Goal: Communication & Community: Answer question/provide support

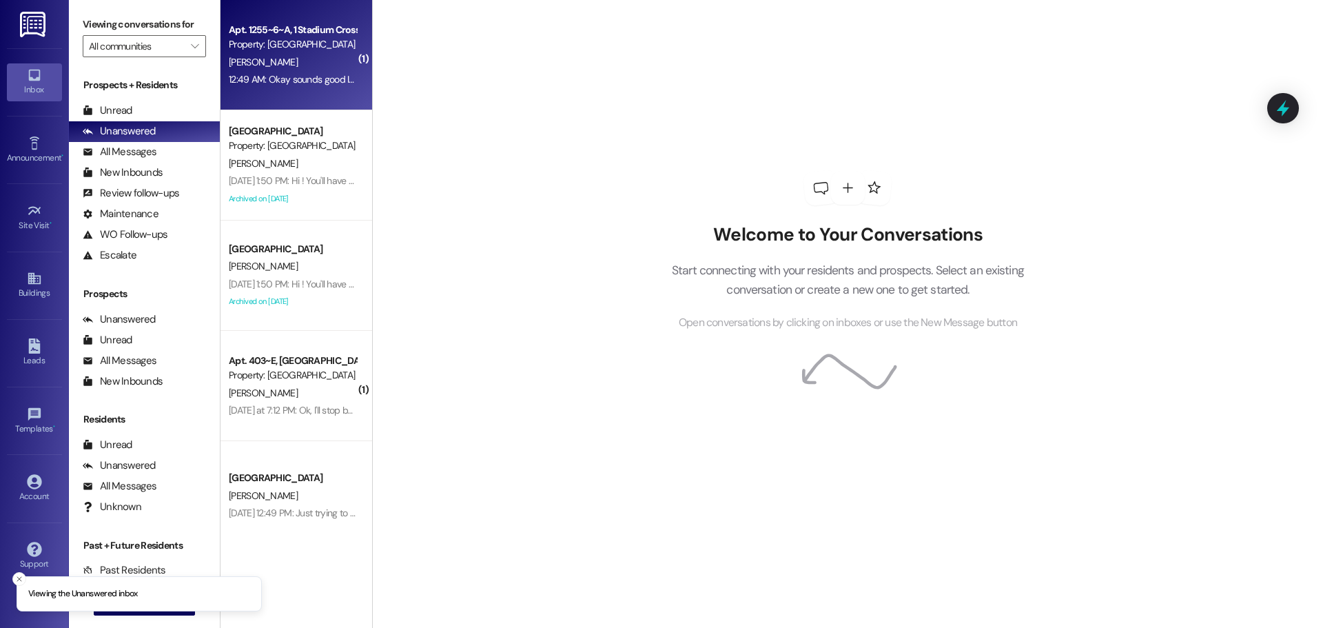
click at [283, 74] on div "12:49 AM: Okay sounds good I will get that done as soon as possible, thanks for…" at bounding box center [421, 79] width 385 height 12
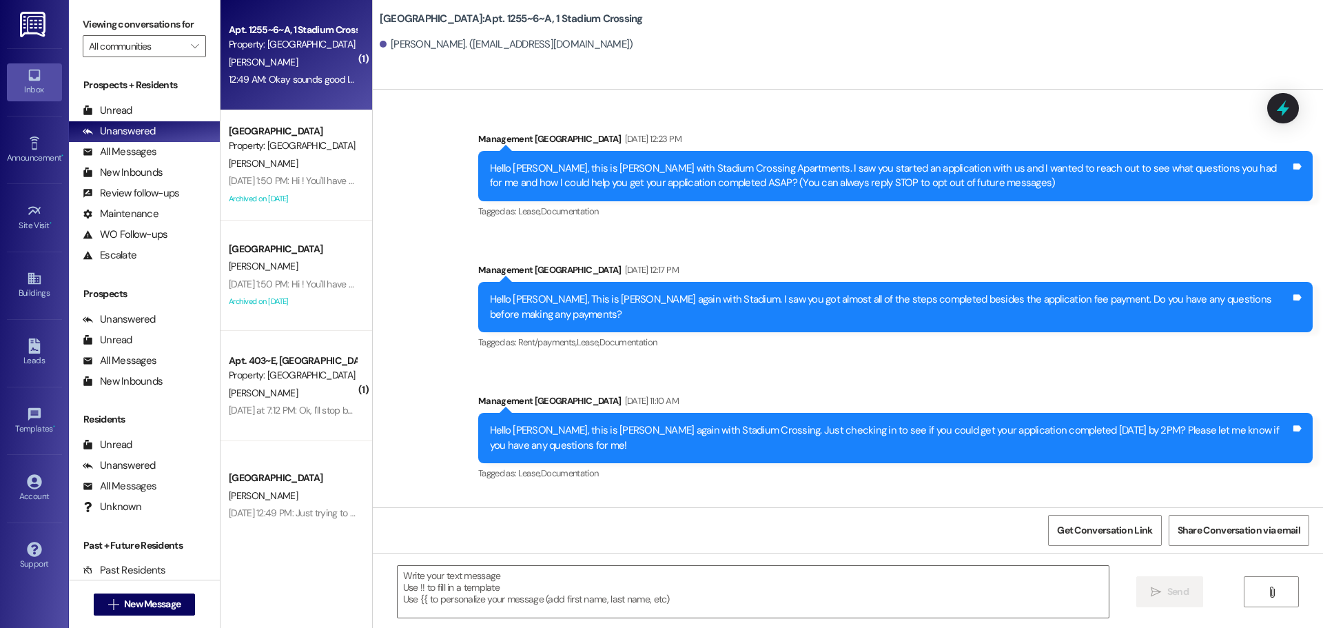
scroll to position [4169, 0]
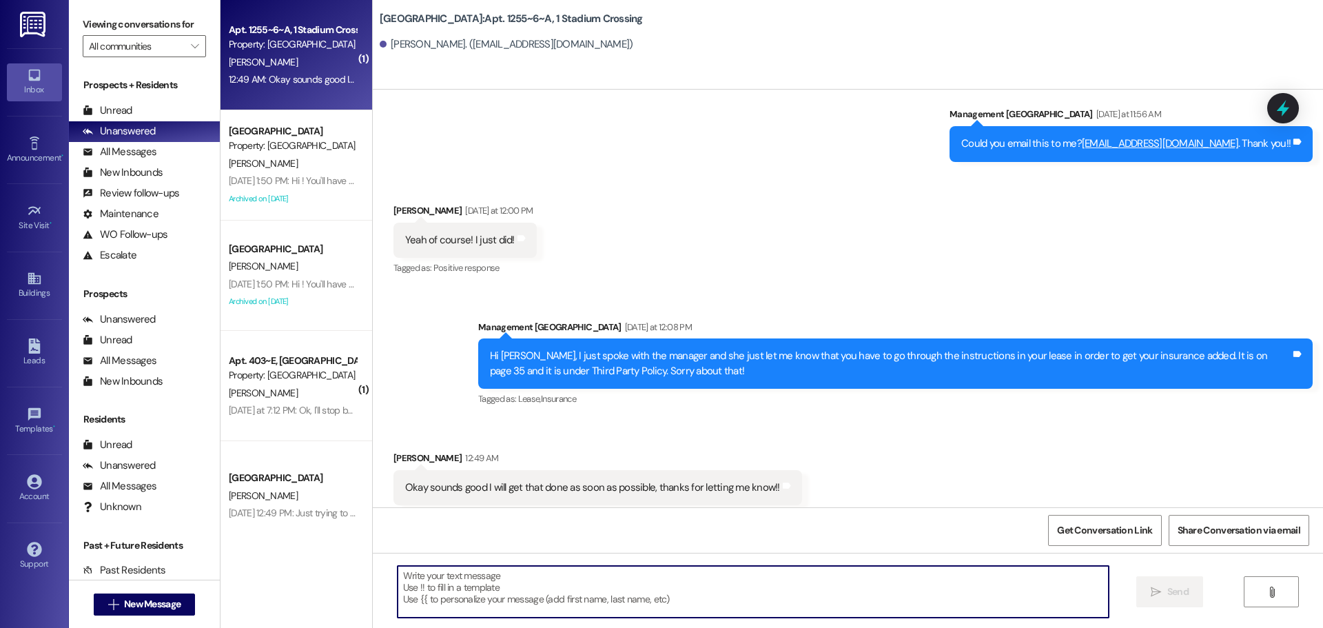
click at [638, 598] on textarea at bounding box center [753, 592] width 711 height 52
type textarea "Of course! Let me know if you need help"
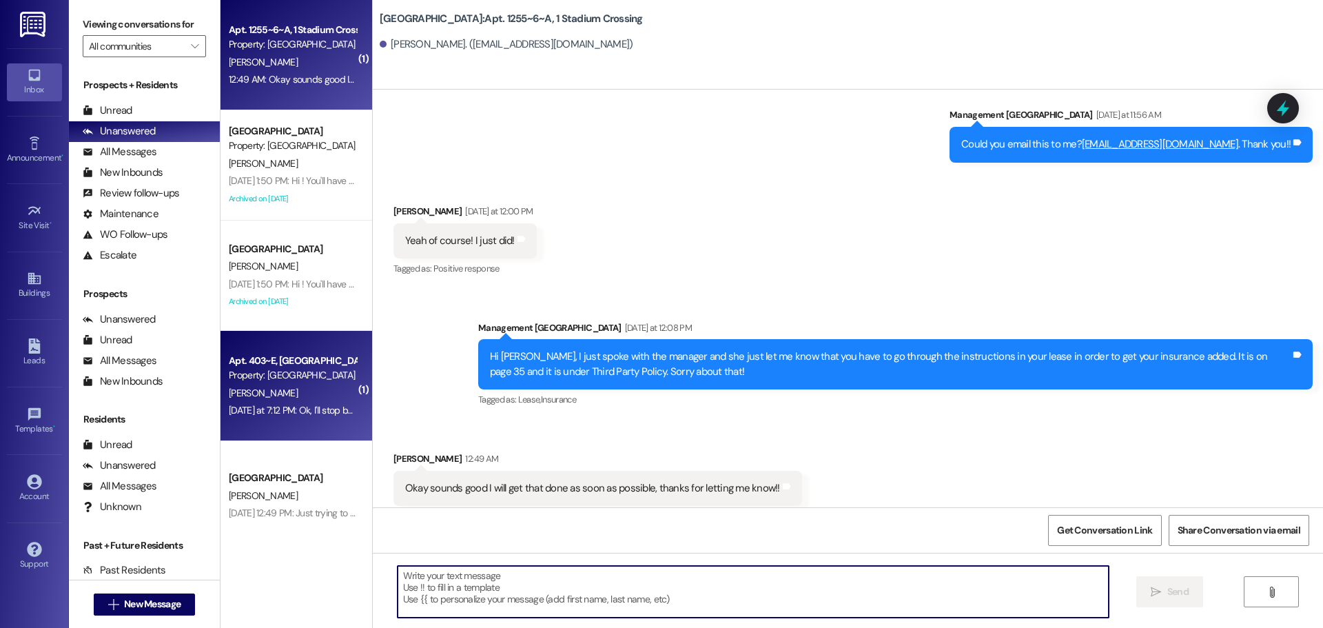
click at [334, 409] on div "[DATE] at 7:12 PM: Ok, I'll stop by and grab it. [DATE] at 7:12 PM: Ok, I'll st…" at bounding box center [314, 410] width 171 height 12
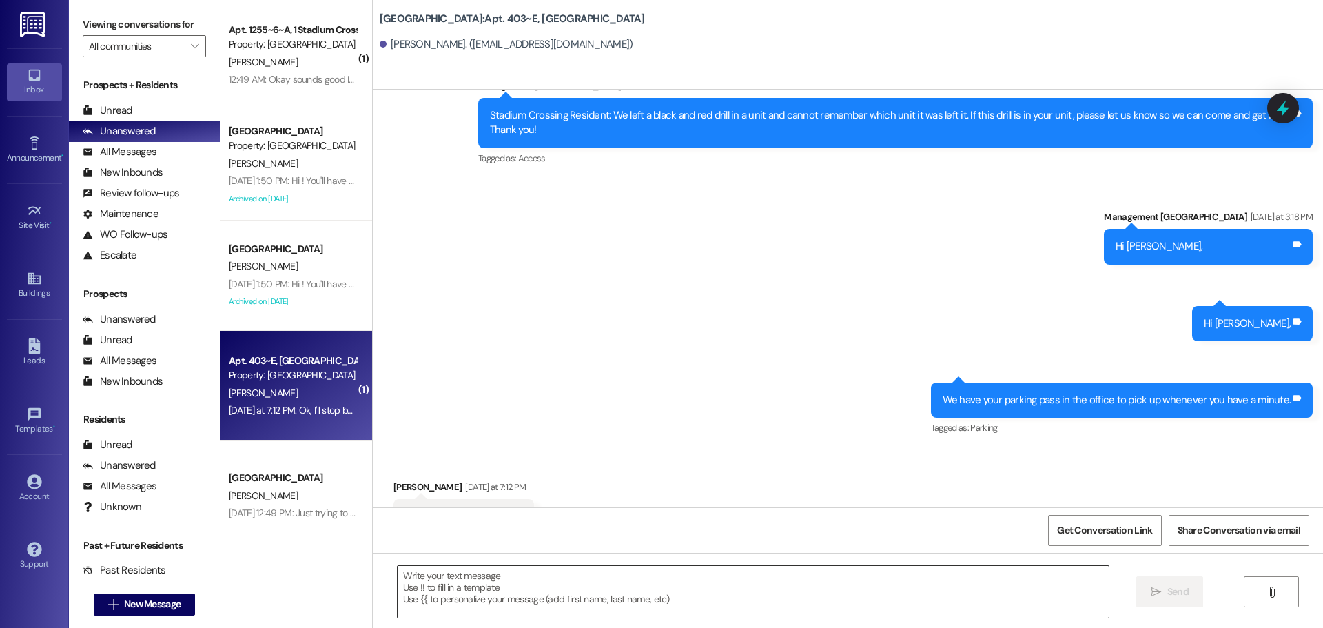
scroll to position [6297, 0]
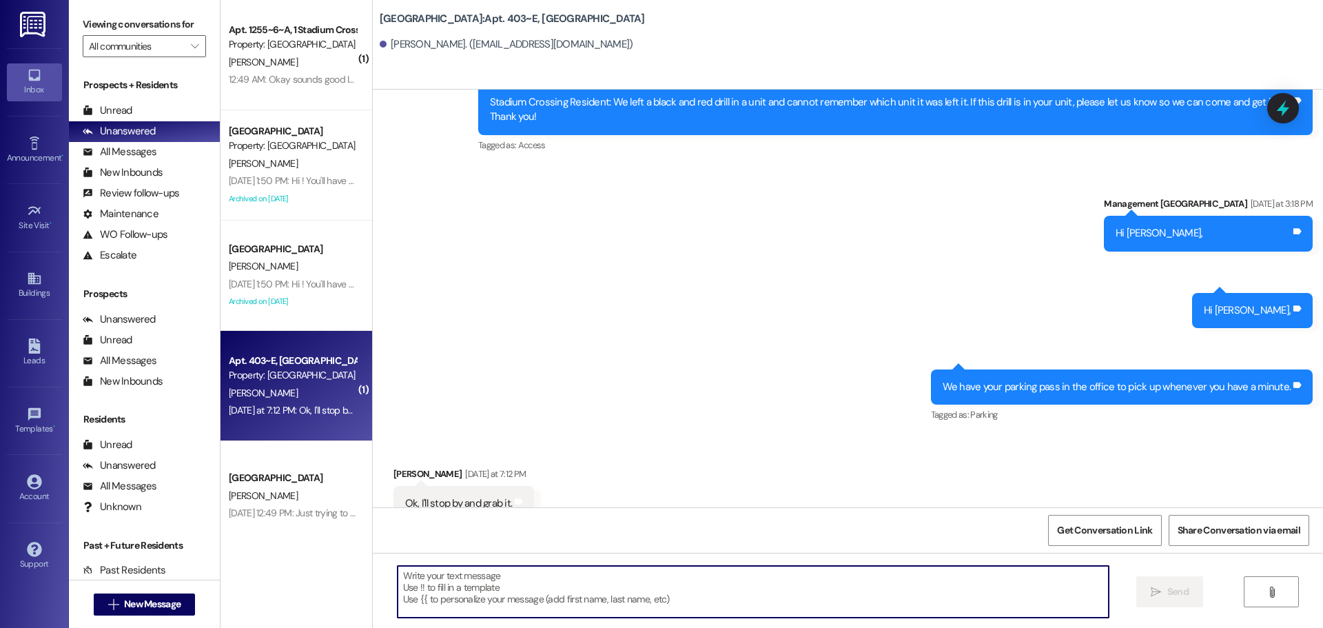
click at [547, 593] on textarea at bounding box center [753, 592] width 711 height 52
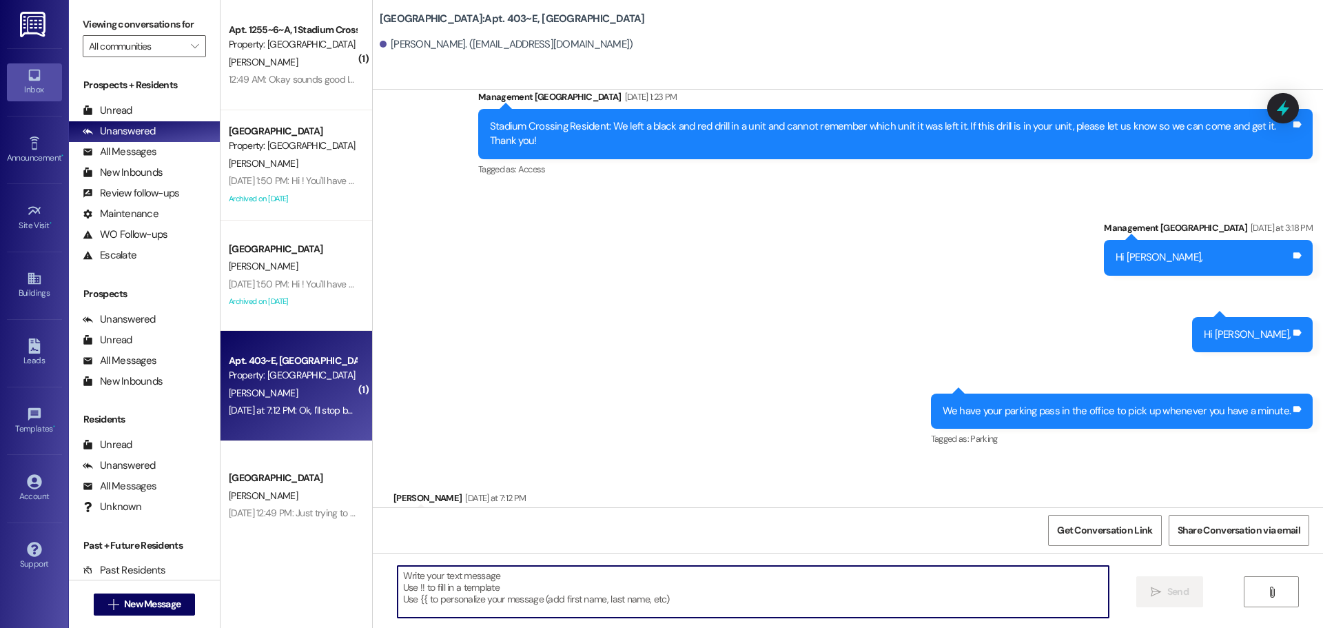
scroll to position [6298, 0]
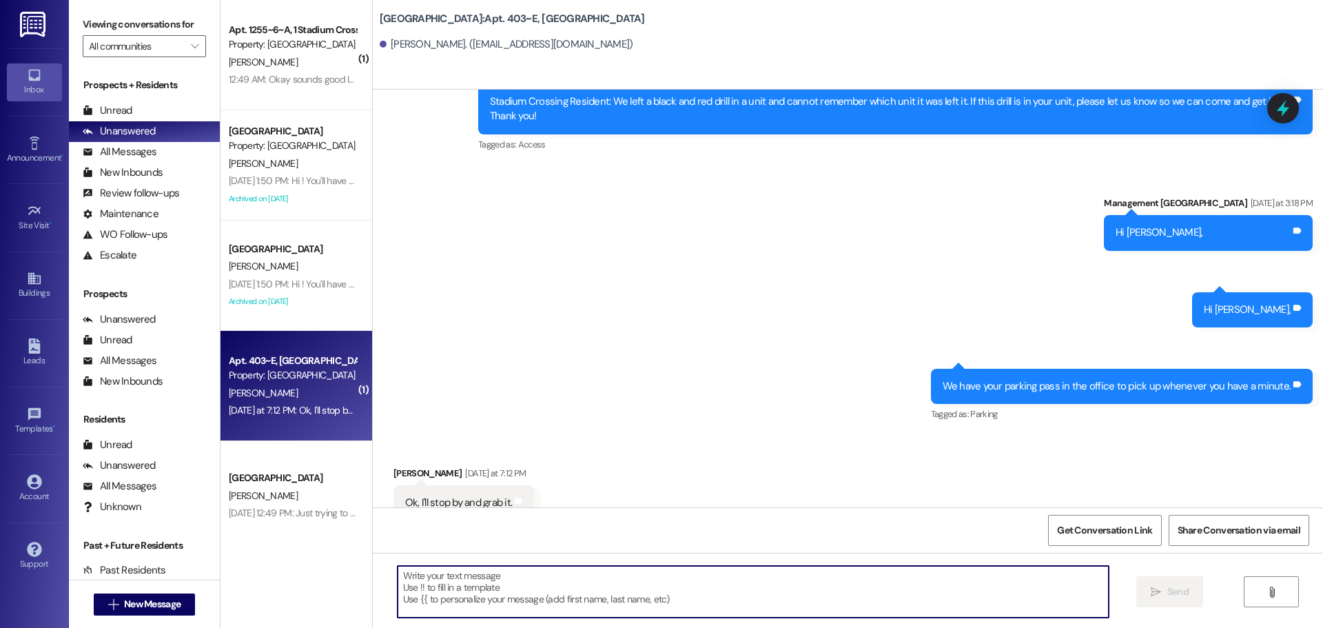
click at [570, 585] on textarea at bounding box center [753, 592] width 711 height 52
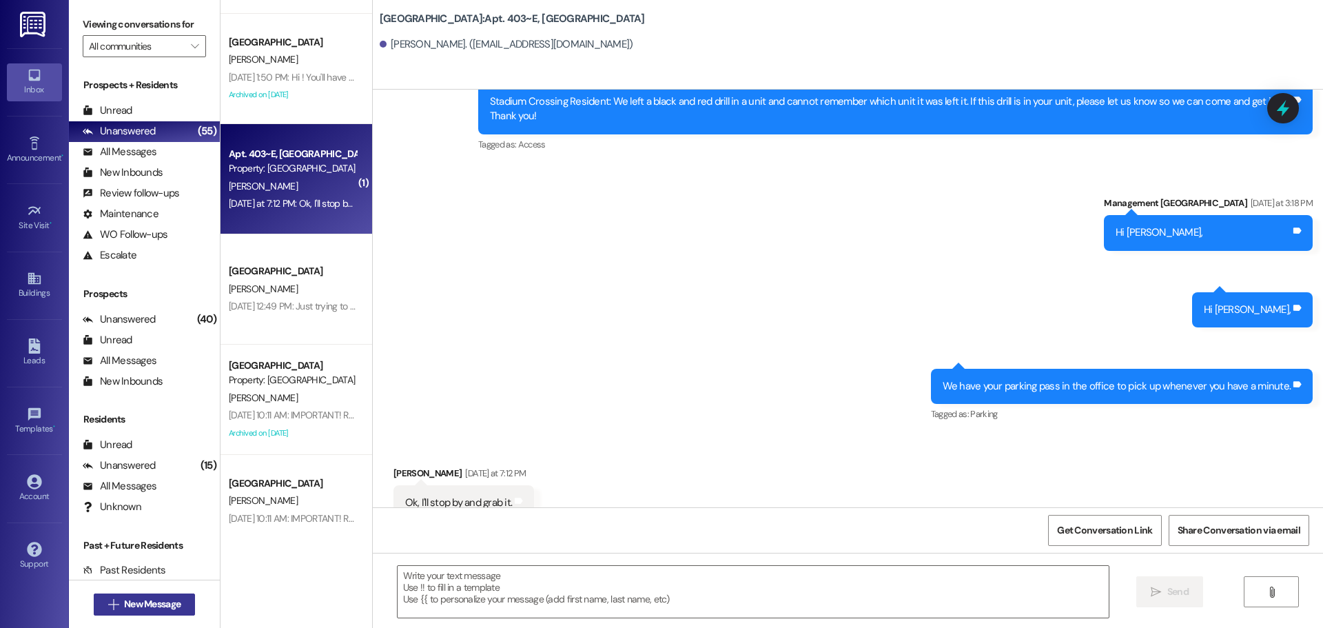
click at [156, 598] on span "New Message" at bounding box center [152, 604] width 57 height 14
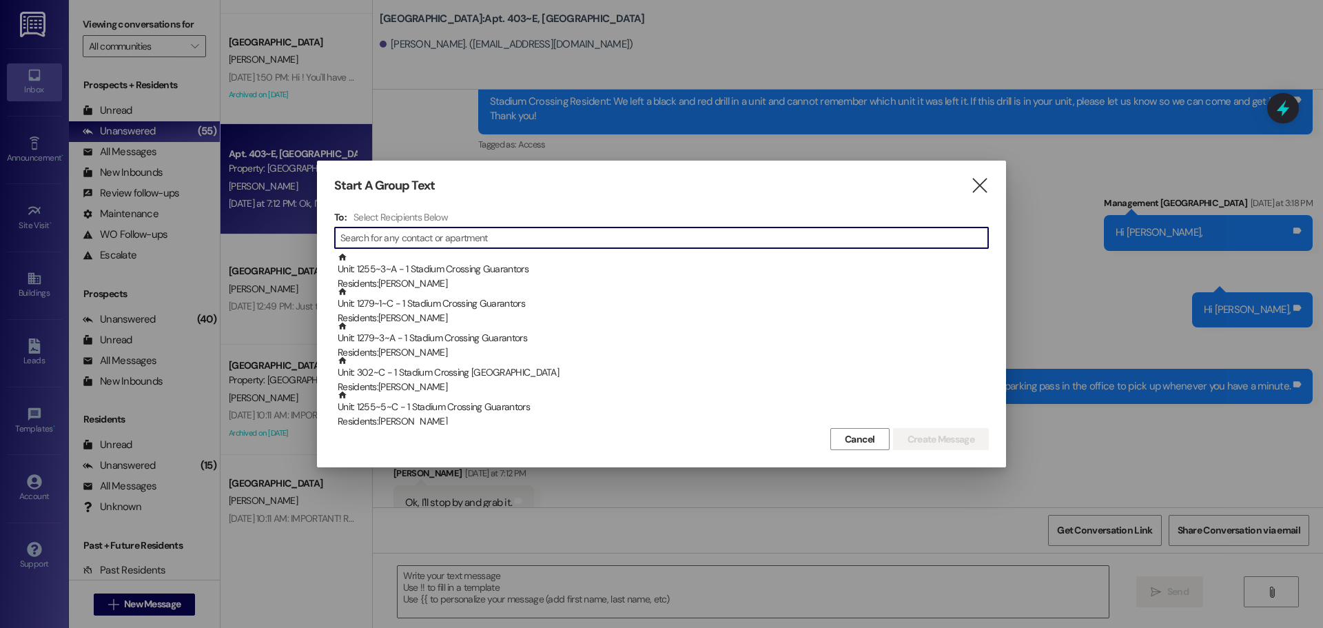
click at [852, 234] on input at bounding box center [665, 237] width 648 height 19
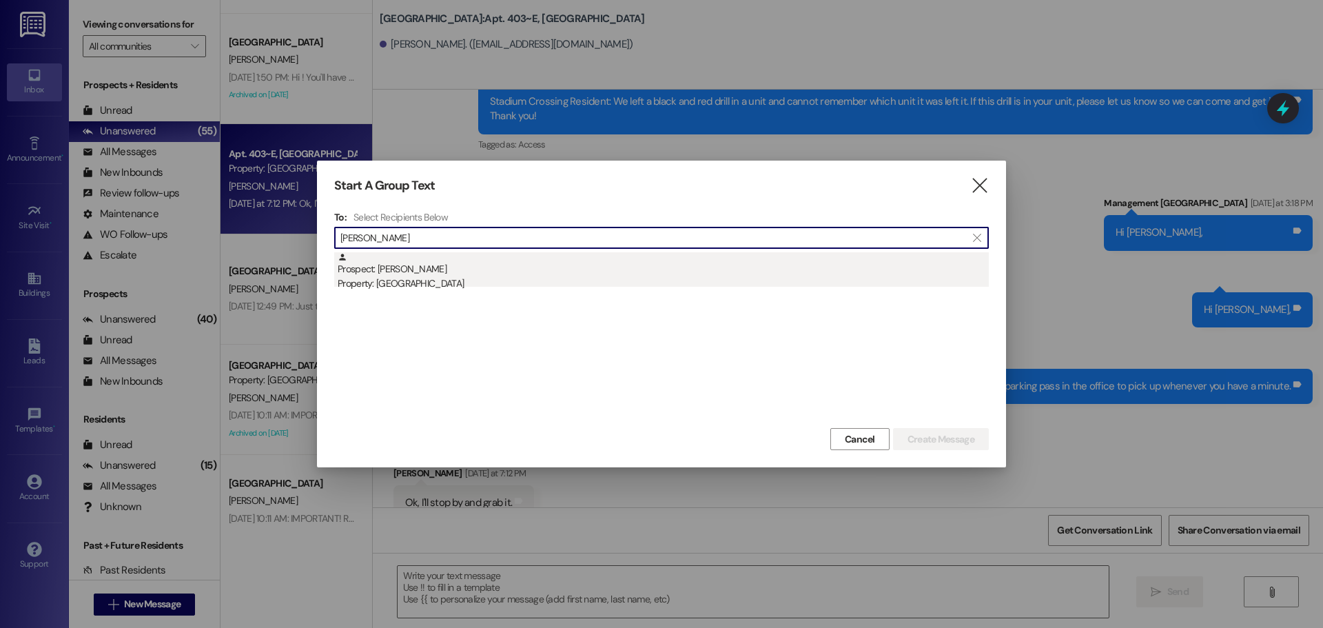
type input "[PERSON_NAME]"
click at [629, 263] on div "Prospect: [PERSON_NAME] Property: [GEOGRAPHIC_DATA]" at bounding box center [663, 271] width 651 height 39
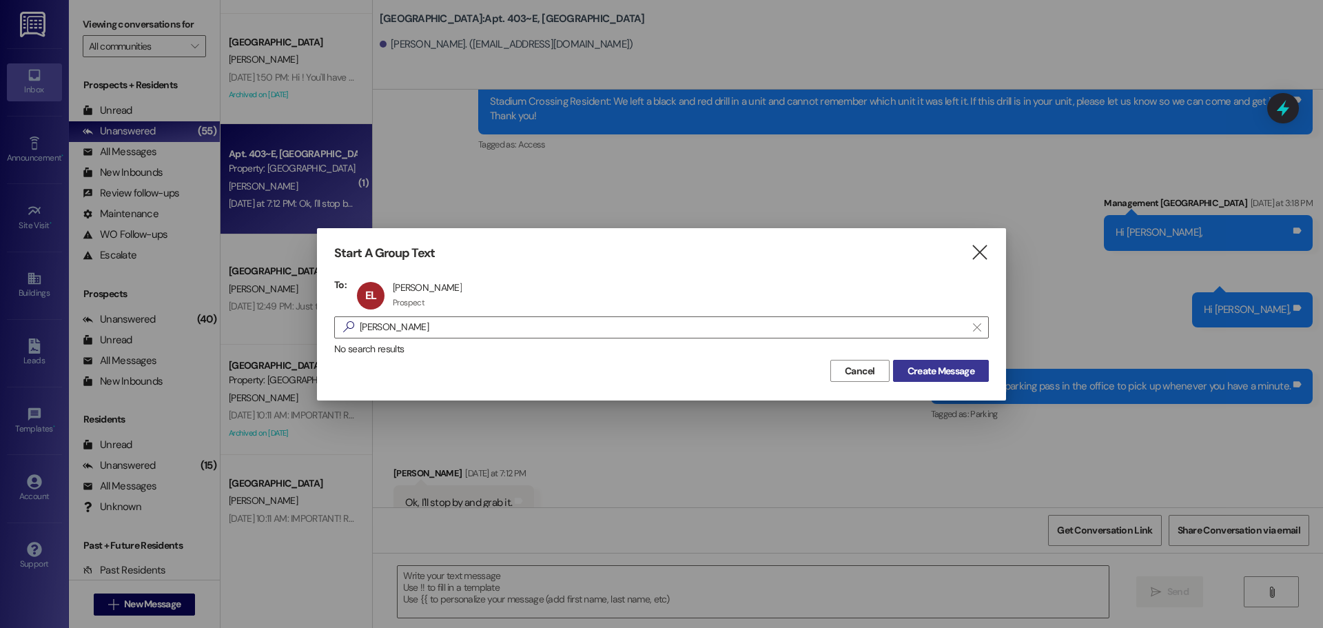
click at [932, 374] on span "Create Message" at bounding box center [941, 371] width 67 height 14
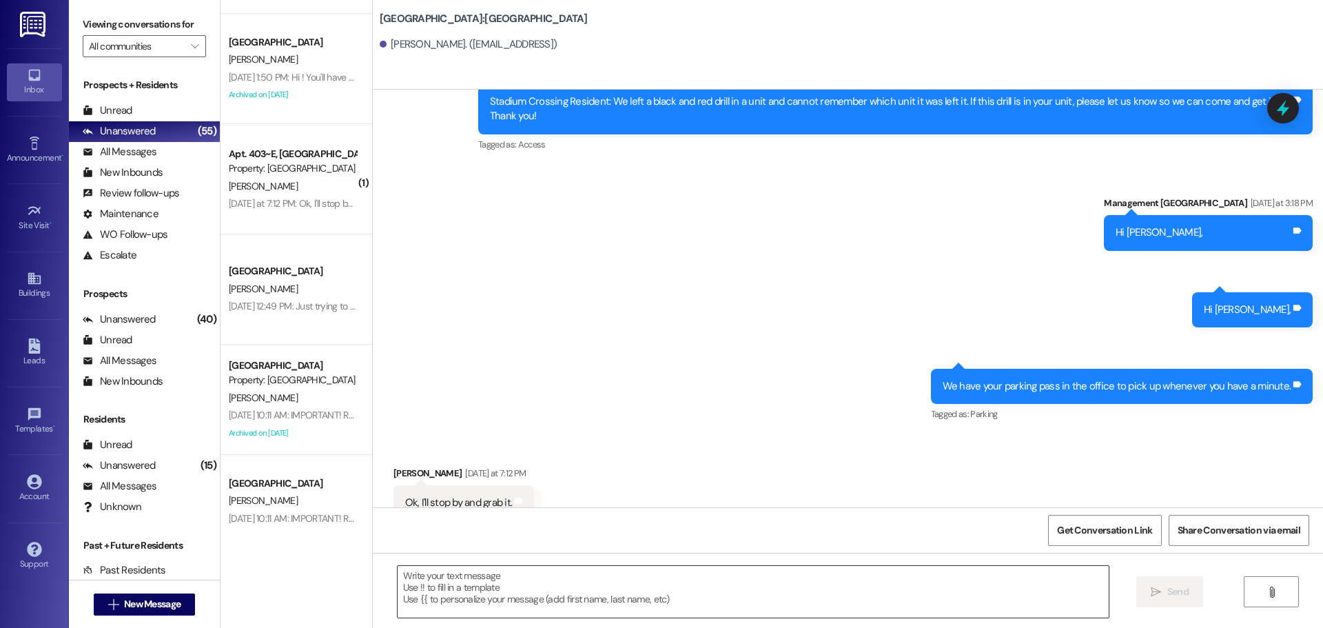
scroll to position [4396, 0]
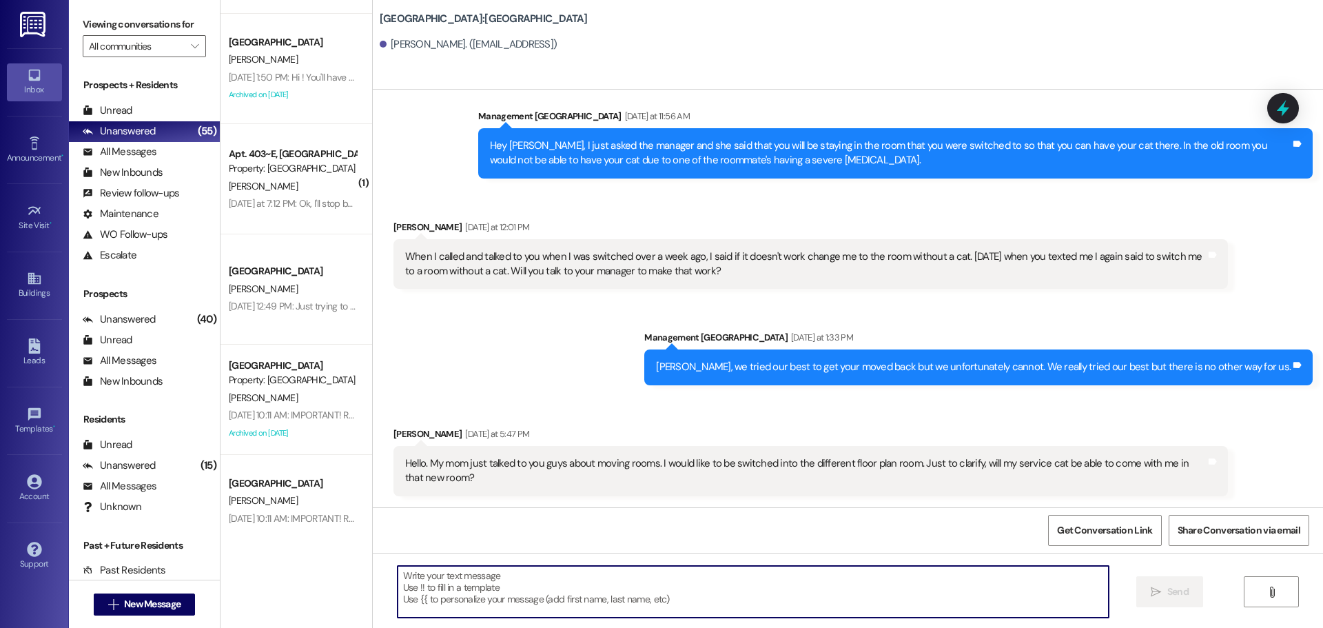
click at [851, 592] on textarea at bounding box center [753, 592] width 711 height 52
click at [705, 589] on textarea at bounding box center [753, 592] width 711 height 52
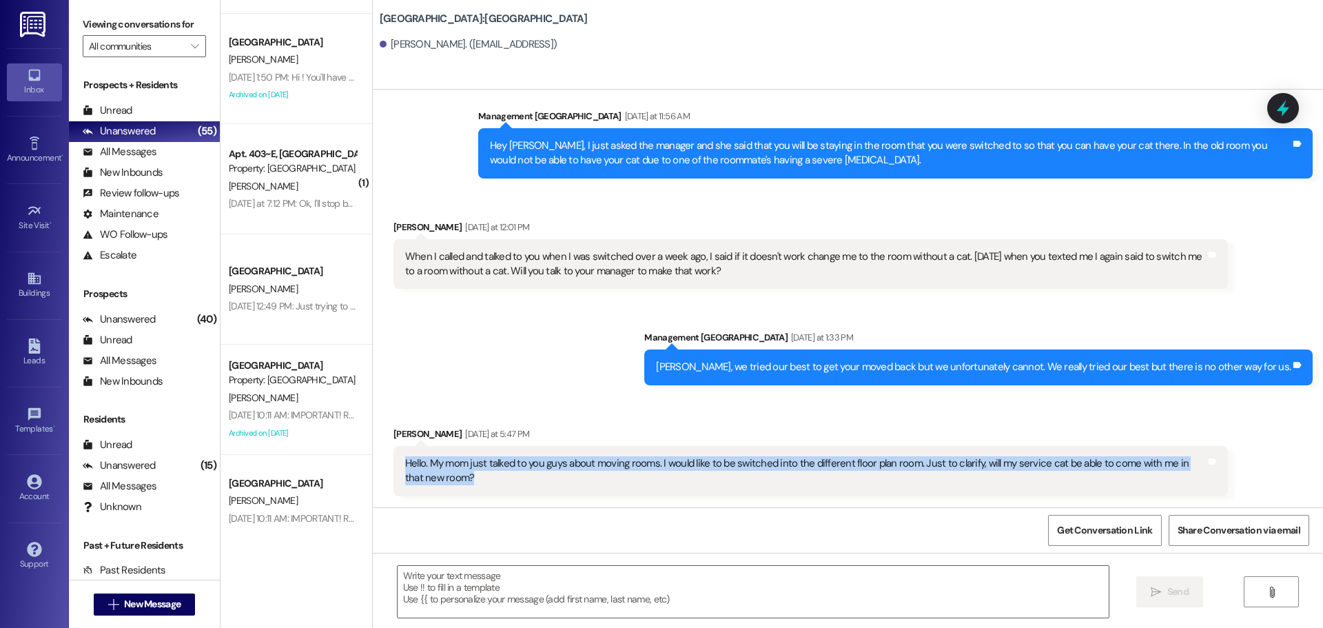
drag, startPoint x: 393, startPoint y: 464, endPoint x: 479, endPoint y: 484, distance: 88.5
click at [479, 484] on div "Hello. My mom just talked to you guys about moving rooms. I would like to be sw…" at bounding box center [806, 471] width 804 height 30
click at [500, 468] on div "Hello. My mom just talked to you guys about moving rooms. I would like to be sw…" at bounding box center [805, 471] width 801 height 30
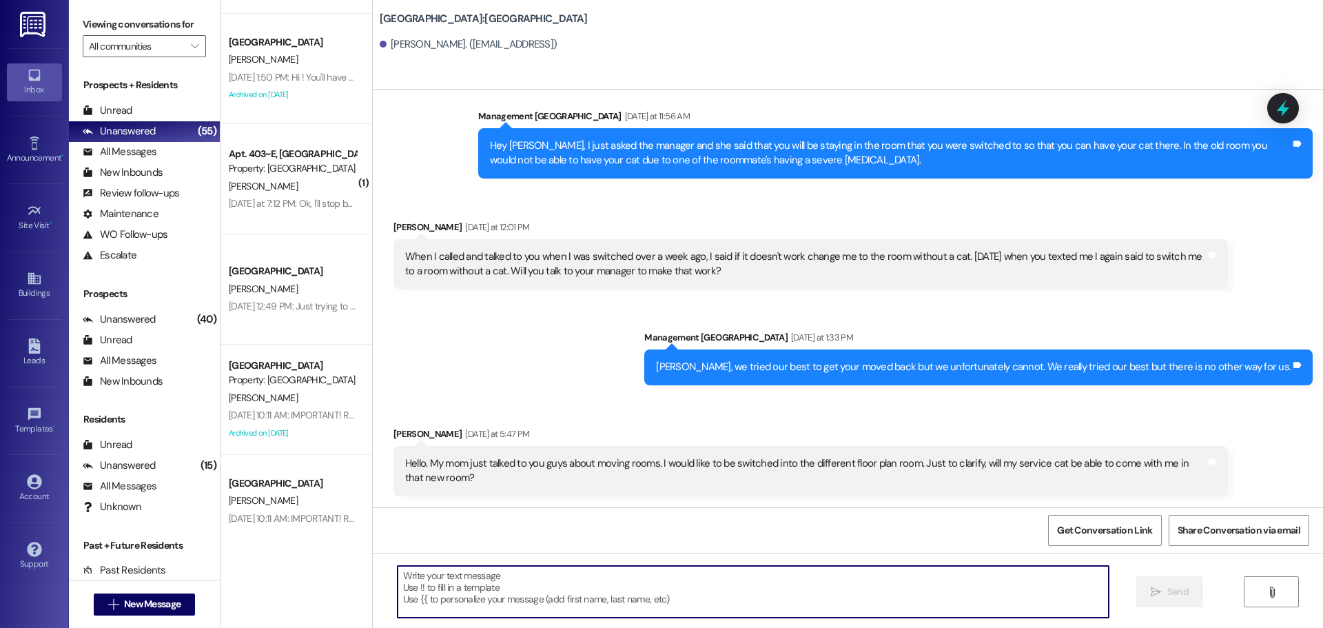
click at [648, 605] on textarea at bounding box center [753, 592] width 711 height 52
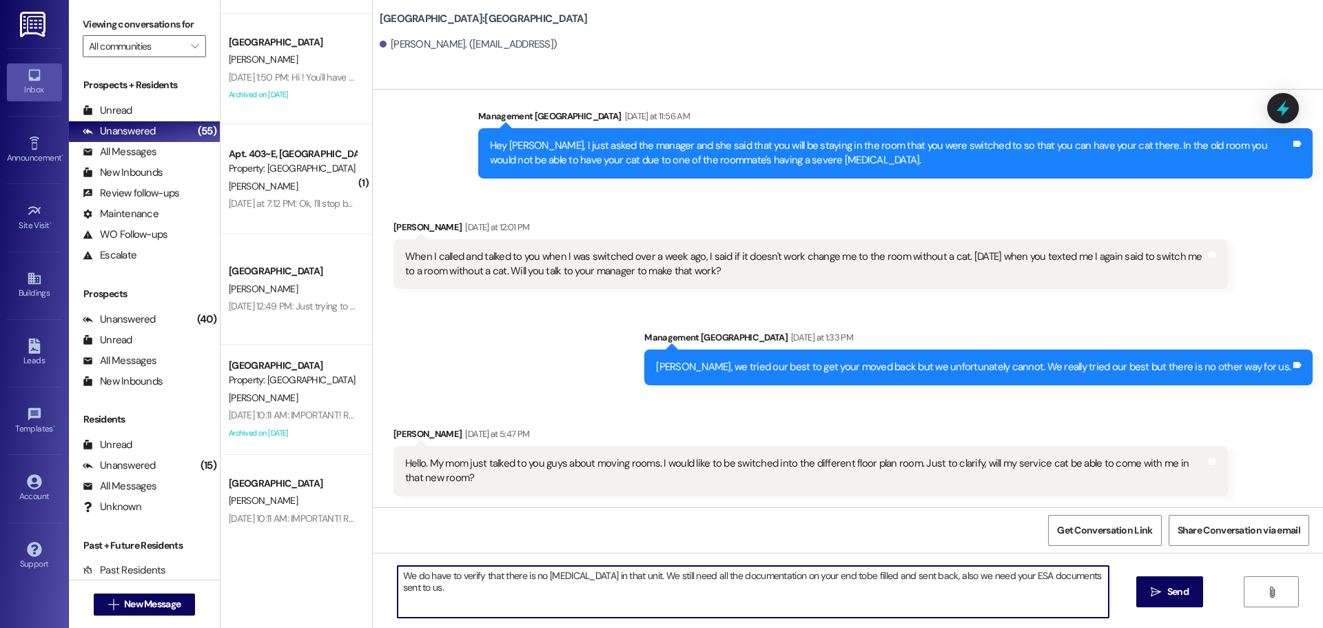
click at [820, 574] on textarea "We do have to verify that there is no [MEDICAL_DATA] in that unit. We still nee…" at bounding box center [753, 592] width 711 height 52
click at [1100, 569] on textarea "We do have to verify that there is no [MEDICAL_DATA] in that unit. We still nee…" at bounding box center [753, 592] width 711 height 52
type textarea "We do have to verify that there is no [MEDICAL_DATA] in that unit. We still nee…"
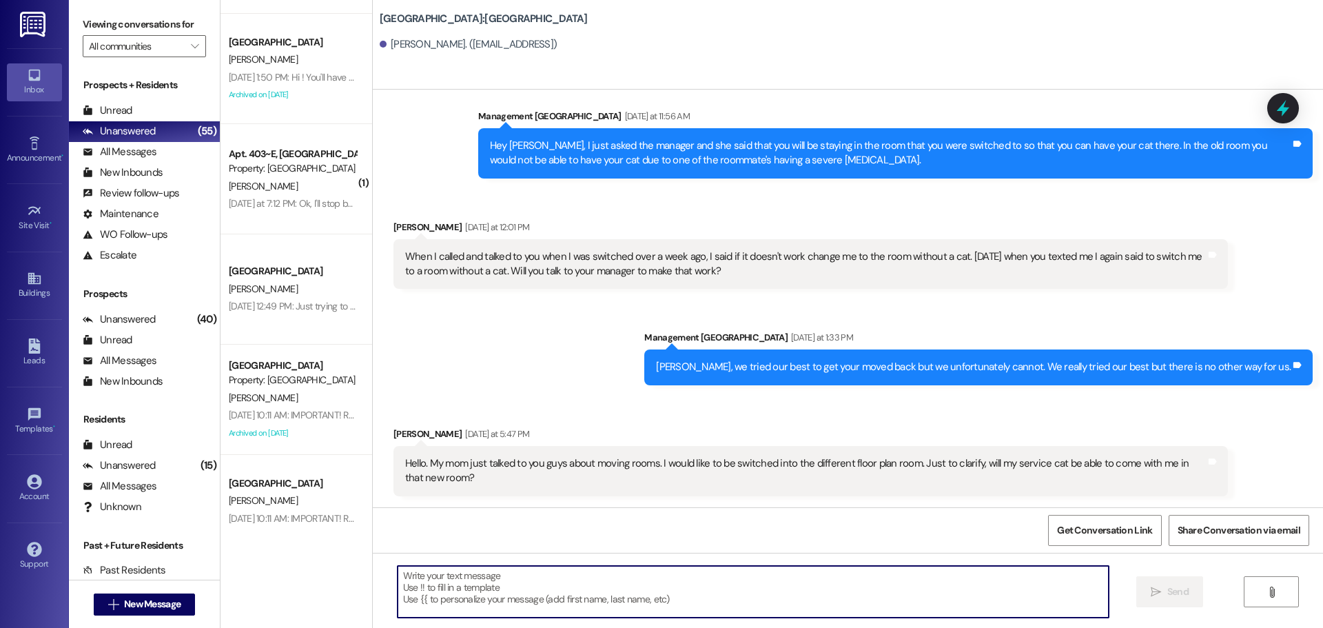
scroll to position [4395, 0]
